Goal: Navigation & Orientation: Find specific page/section

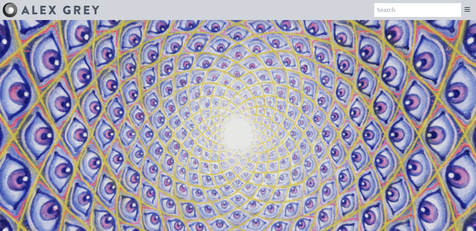
click at [67, 11] on img at bounding box center [60, 10] width 78 height 9
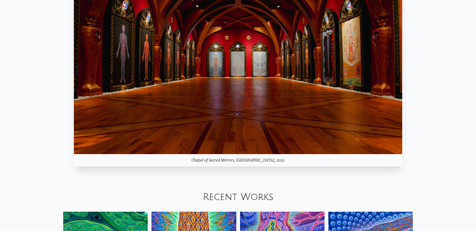
scroll to position [756, 0]
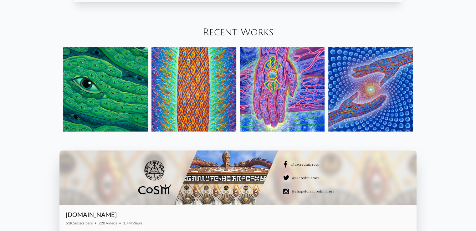
click at [240, 30] on link "Recent Works" at bounding box center [238, 32] width 71 height 10
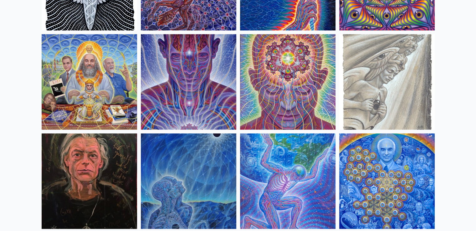
scroll to position [739, 0]
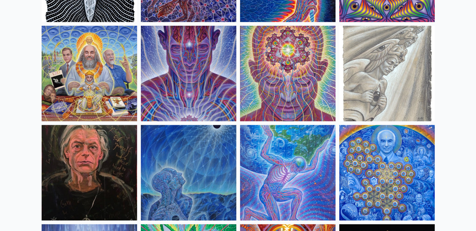
click at [274, 49] on img at bounding box center [287, 73] width 95 height 95
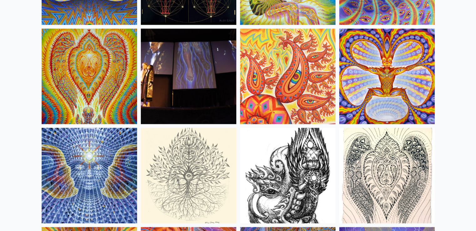
scroll to position [3431, 0]
